Goal: Task Accomplishment & Management: Manage account settings

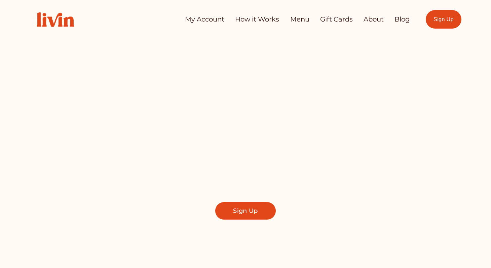
click at [218, 22] on link "My Account" at bounding box center [204, 19] width 39 height 13
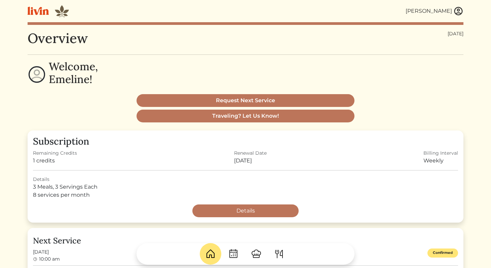
click at [456, 12] on img at bounding box center [458, 11] width 10 height 10
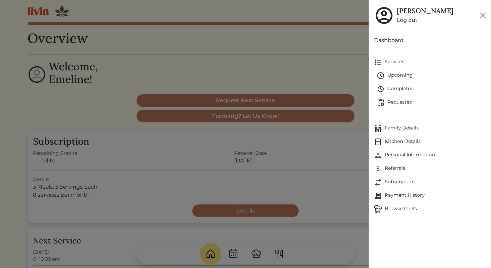
click at [399, 195] on span "Payment History" at bounding box center [430, 196] width 112 height 8
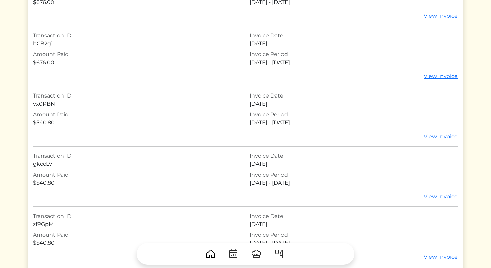
scroll to position [137, 0]
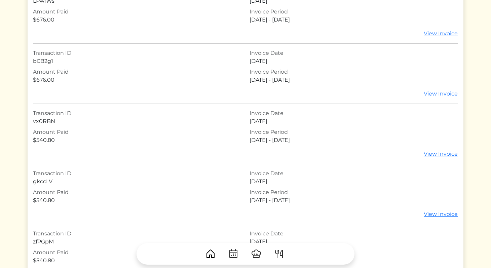
scroll to position [121, 0]
